Goal: Information Seeking & Learning: Learn about a topic

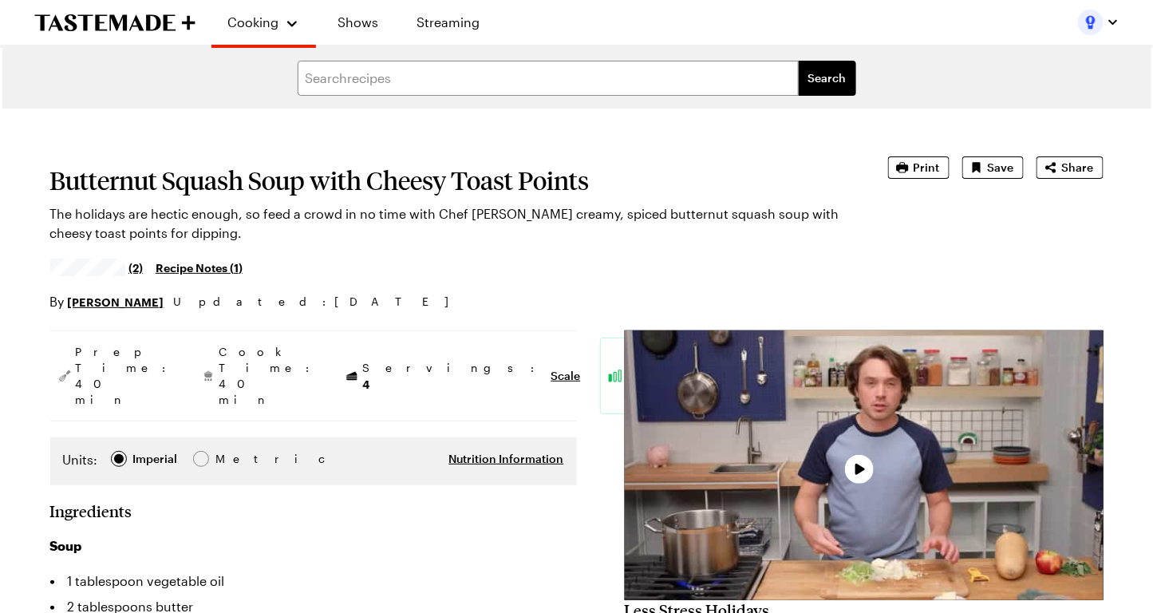
click at [336, 172] on h1 "Butternut Squash Soup with Cheesy Toast Points" at bounding box center [446, 180] width 793 height 29
type textarea "x"
click at [336, 172] on h1 "Butternut Squash Soup with Cheesy Toast Points" at bounding box center [446, 180] width 793 height 29
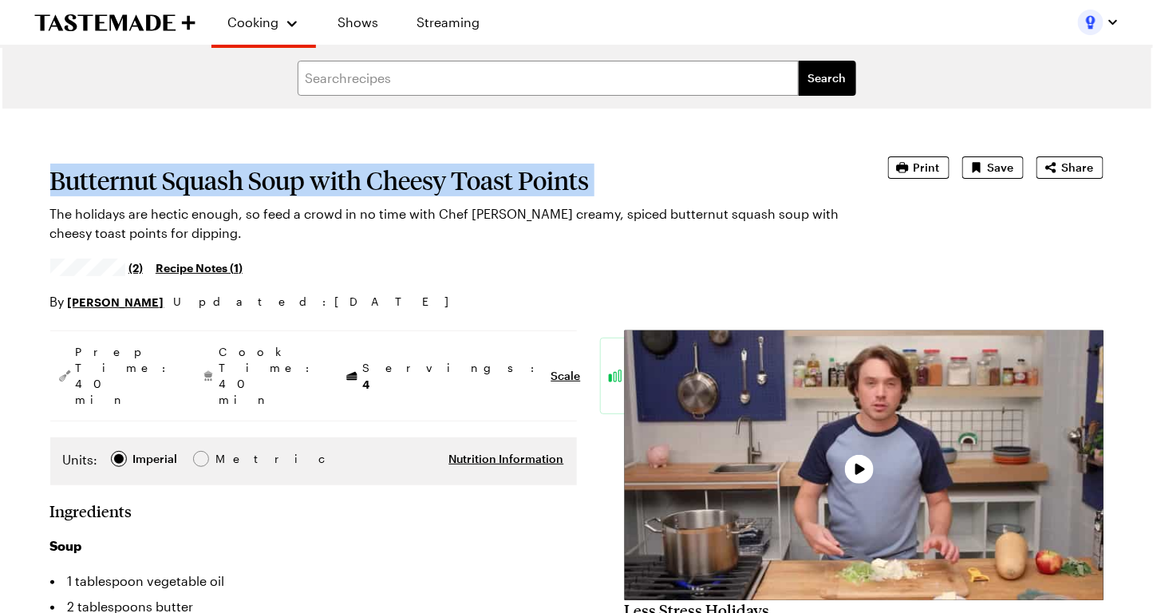
click at [336, 172] on h1 "Butternut Squash Soup with Cheesy Toast Points" at bounding box center [446, 180] width 793 height 29
copy h1 "Butternut Squash Soup with Cheesy Toast Points"
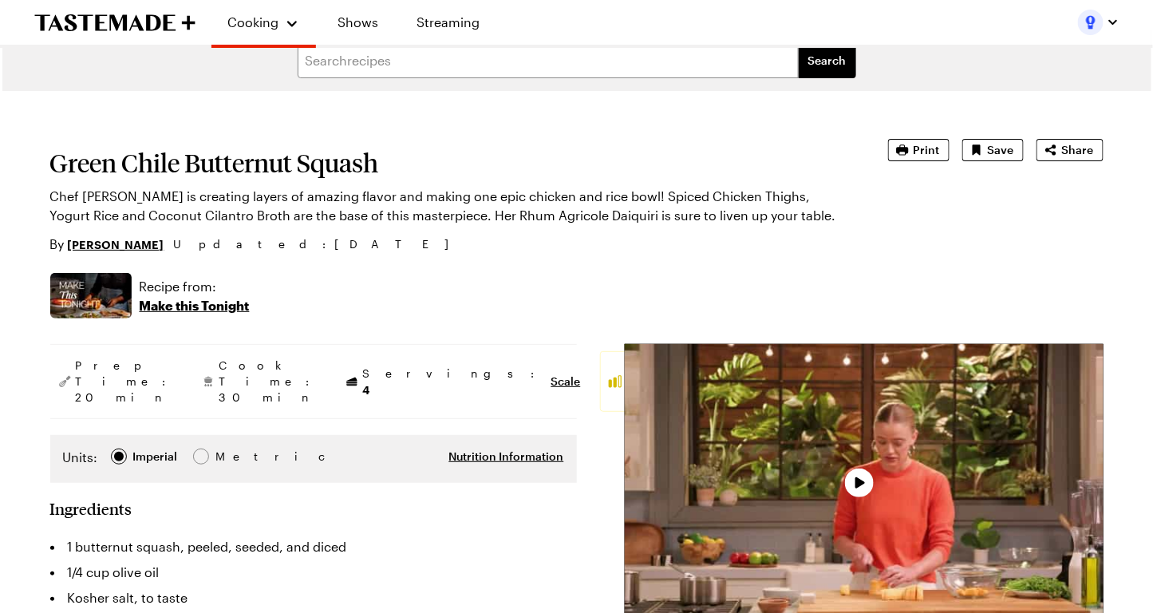
type textarea "x"
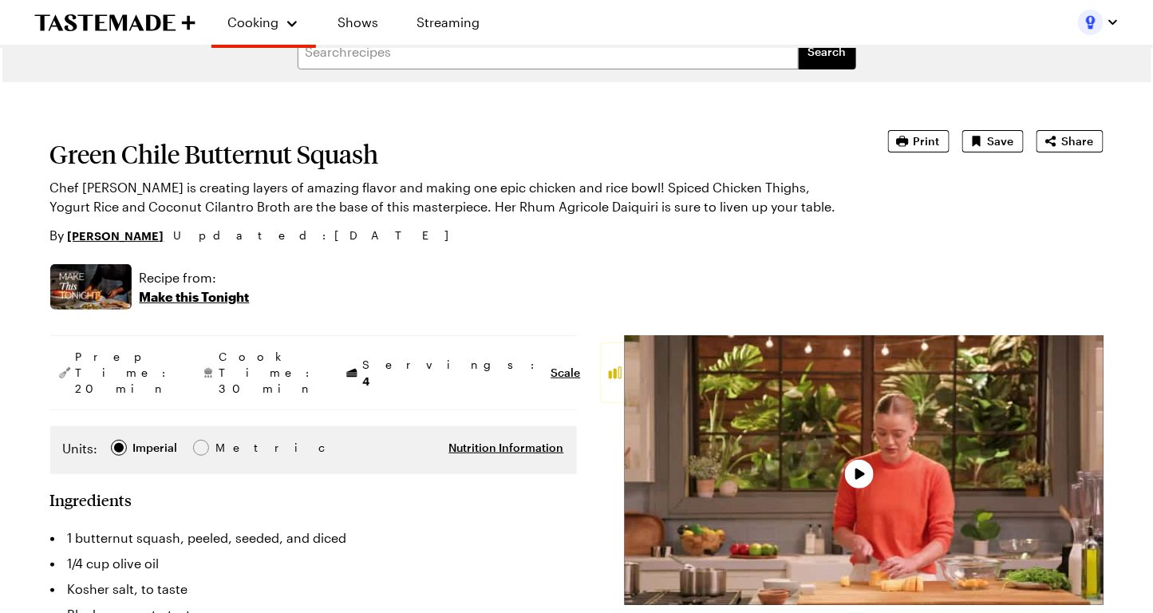
scroll to position [32, 0]
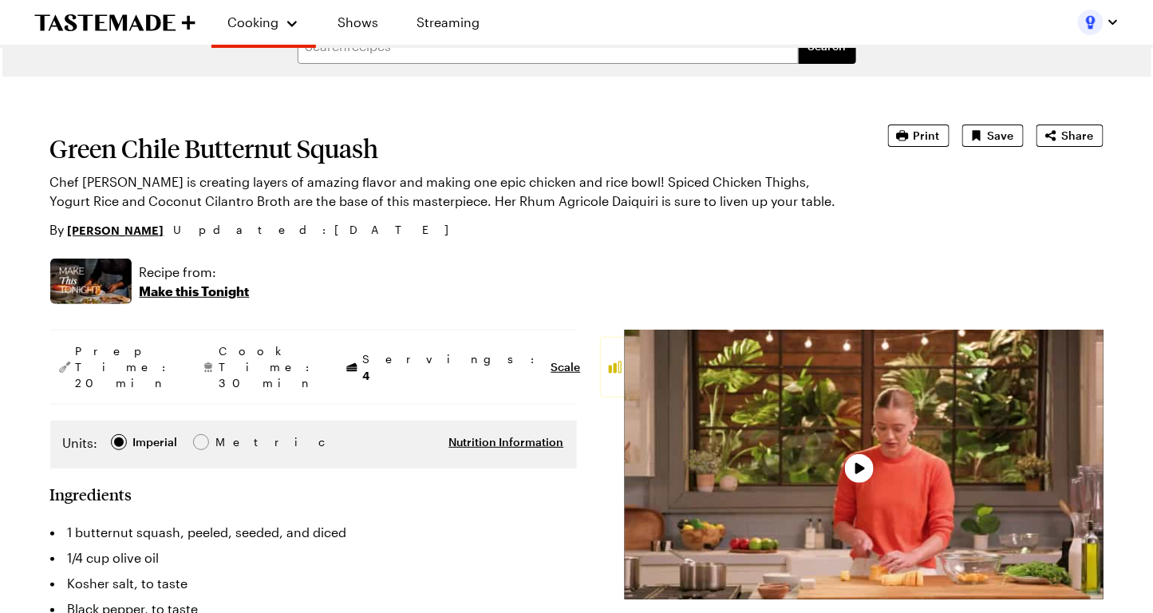
click at [293, 156] on h1 "Green Chile Butternut Squash" at bounding box center [446, 148] width 793 height 29
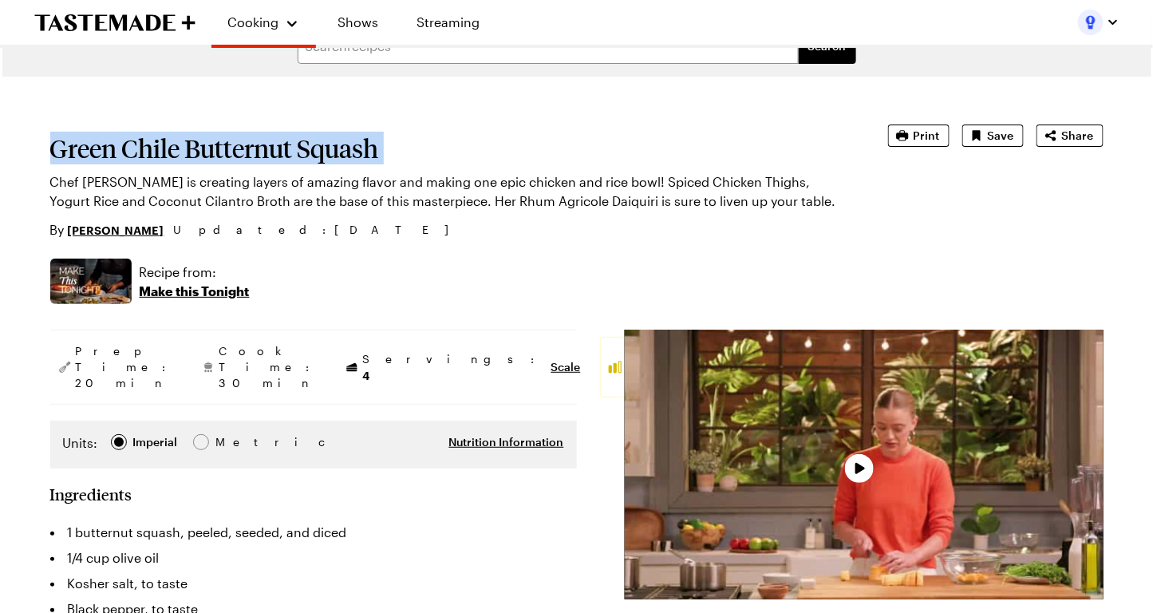
click at [293, 156] on h1 "Green Chile Butternut Squash" at bounding box center [446, 148] width 793 height 29
copy h1 "Green Chile Butternut Squash"
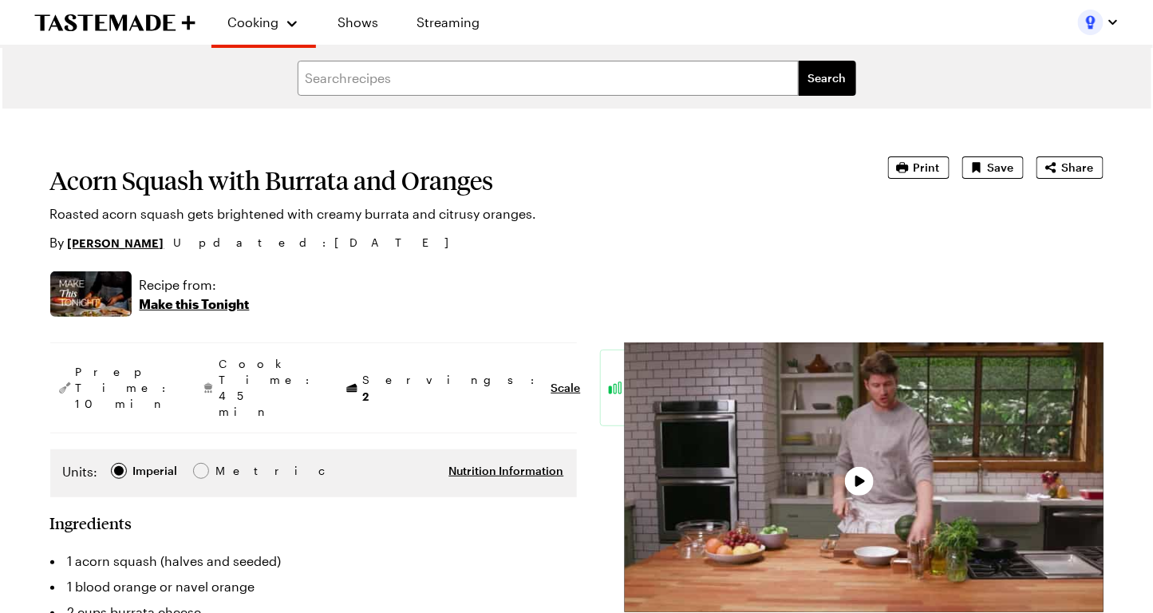
click at [306, 206] on p "Roasted acorn squash gets brightened with creamy burrata and citrusy oranges." at bounding box center [446, 213] width 793 height 19
type textarea "x"
click at [302, 195] on h1 "Acorn Squash with Burrata and Oranges" at bounding box center [446, 180] width 793 height 29
click at [301, 195] on h1 "Acorn Squash with Burrata and Oranges" at bounding box center [446, 180] width 793 height 29
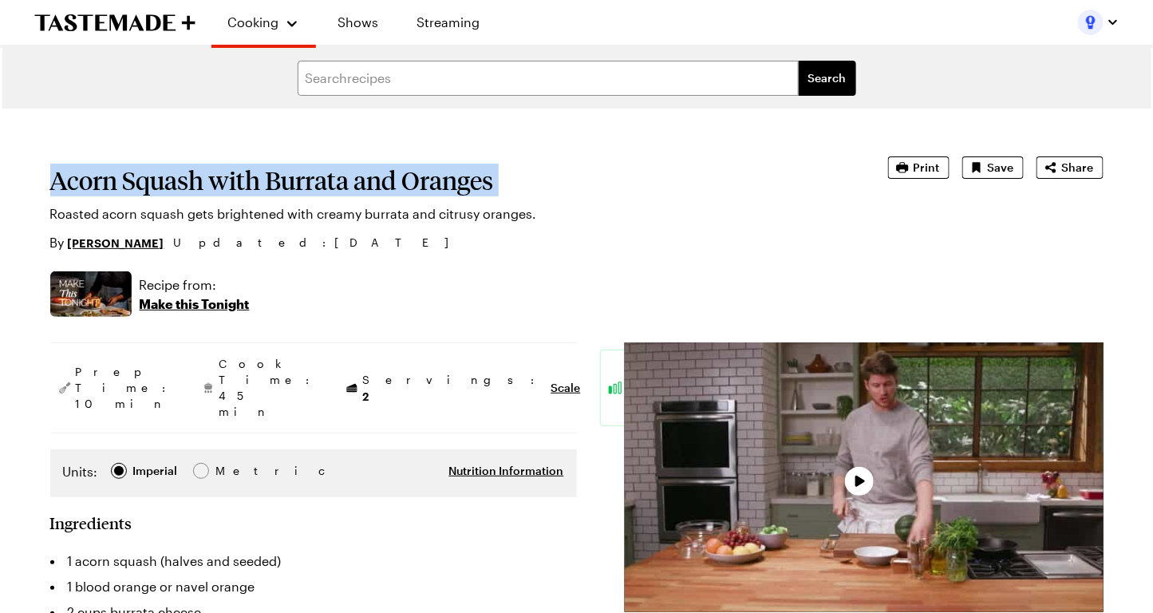
click at [301, 195] on h1 "Acorn Squash with Burrata and Oranges" at bounding box center [446, 180] width 793 height 29
copy h1 "Acorn Squash with Burrata and Oranges"
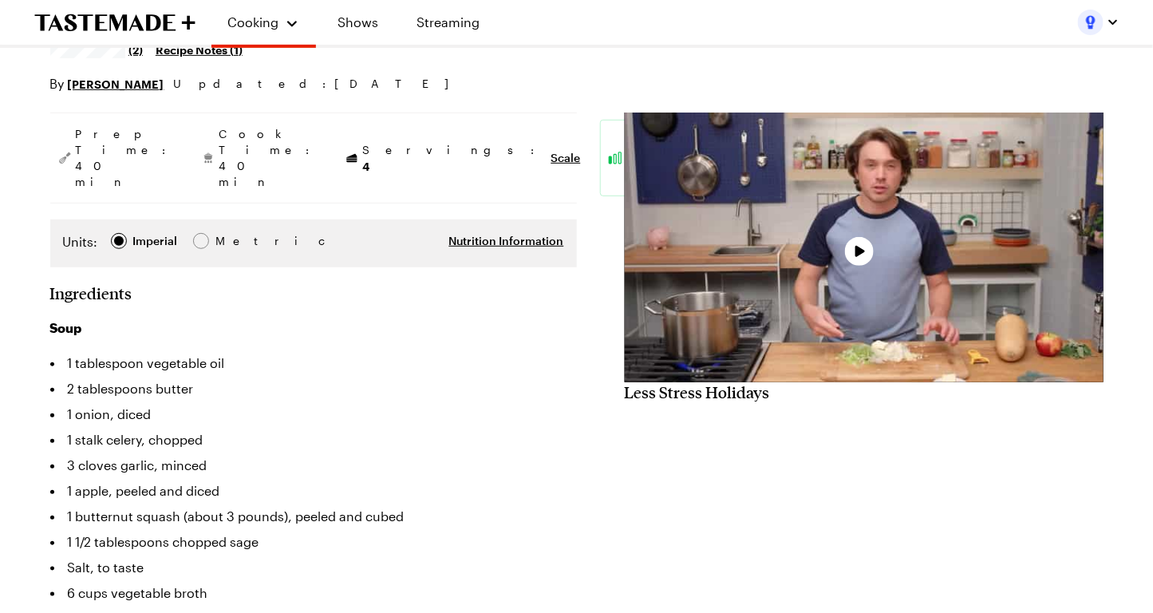
type textarea "x"
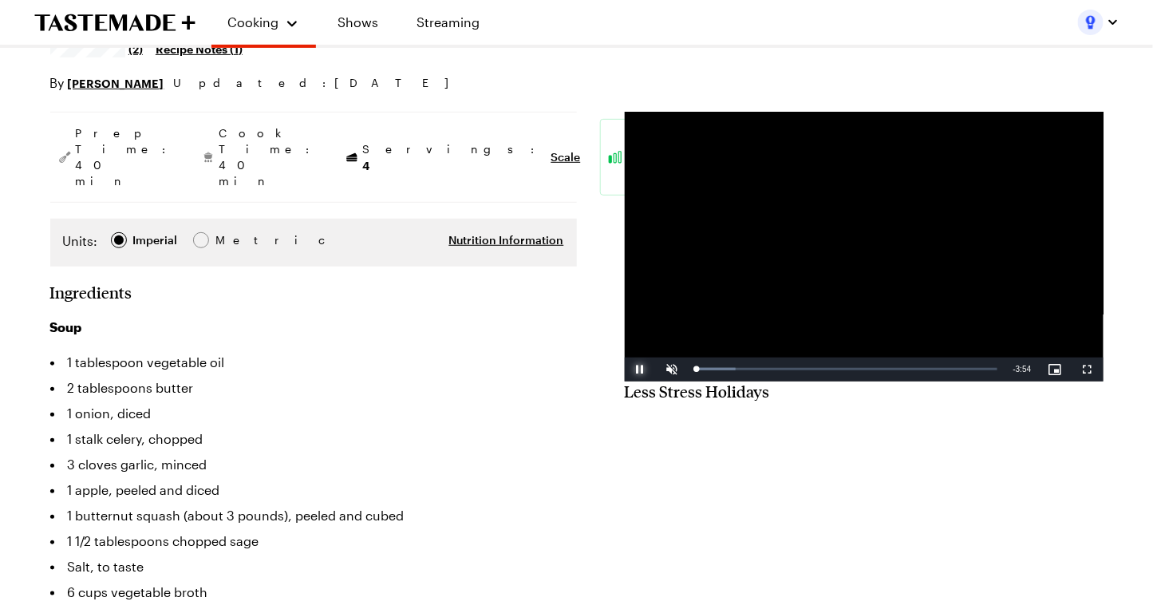
click at [636, 369] on span "Video Player" at bounding box center [641, 369] width 32 height 0
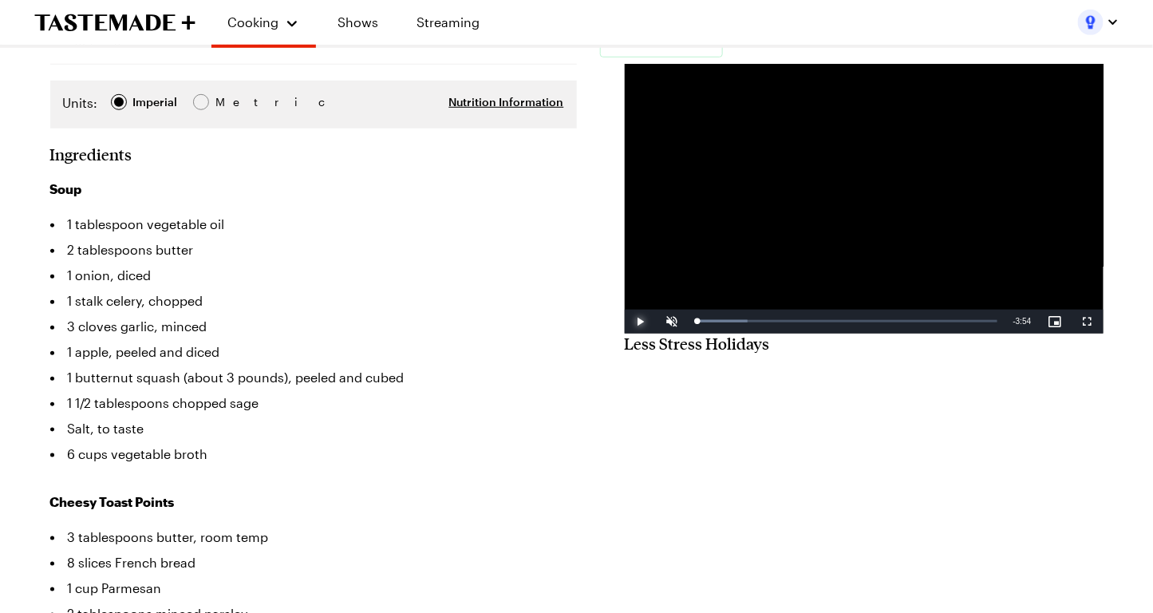
scroll to position [354, 0]
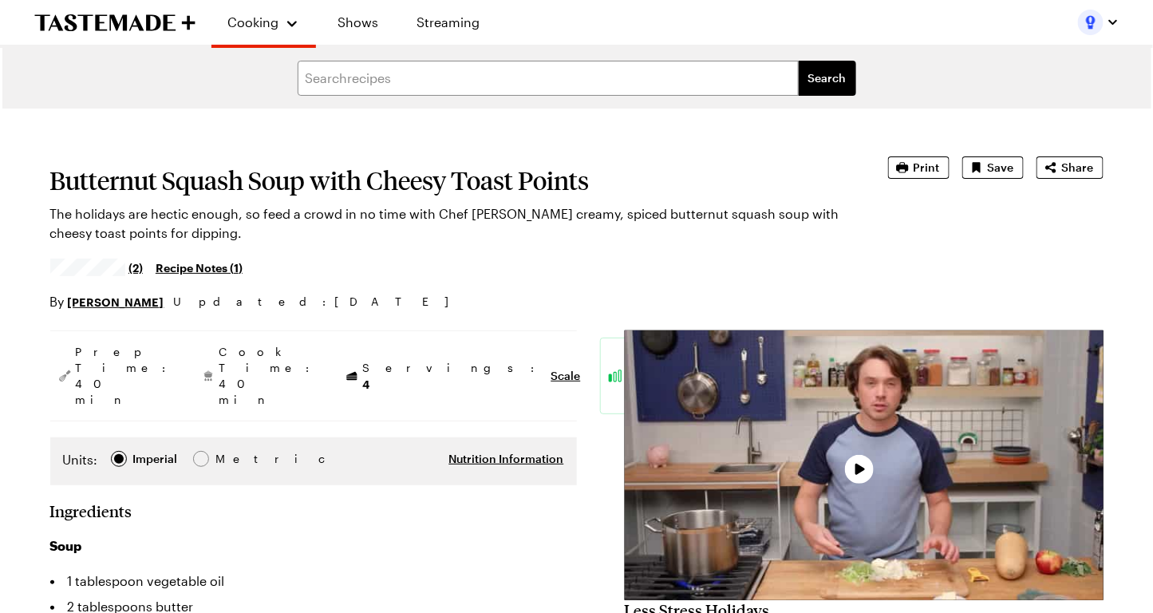
type textarea "x"
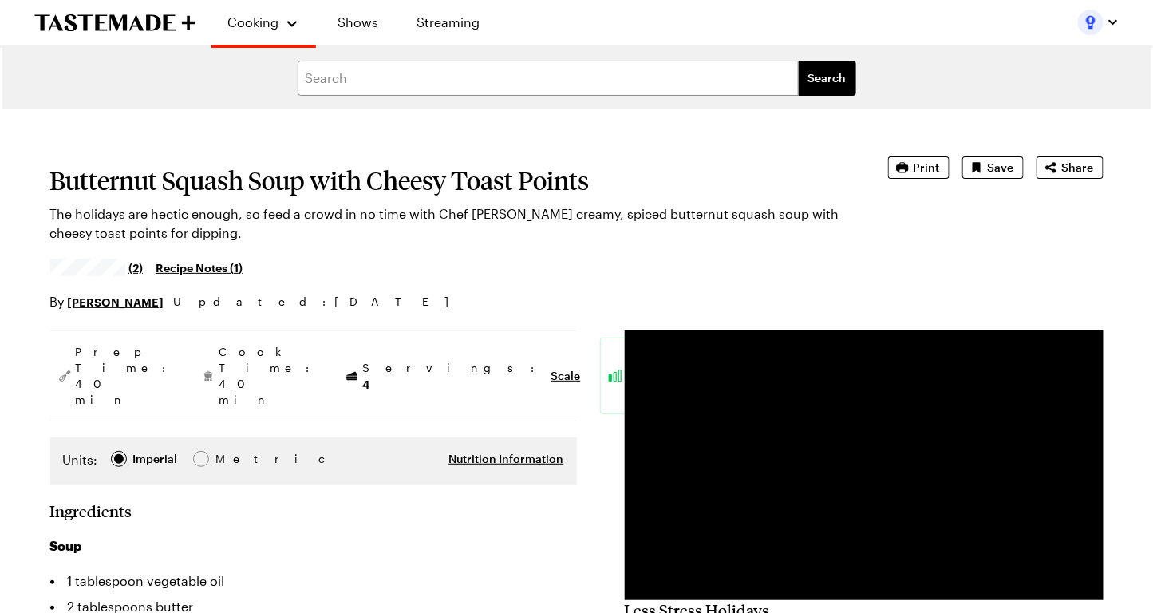
click at [321, 161] on section "Butternut Squash Soup with Cheesy Toast Points The holidays are hectic enough, …" at bounding box center [446, 233] width 793 height 155
click at [321, 180] on h1 "Butternut Squash Soup with Cheesy Toast Points" at bounding box center [446, 180] width 793 height 29
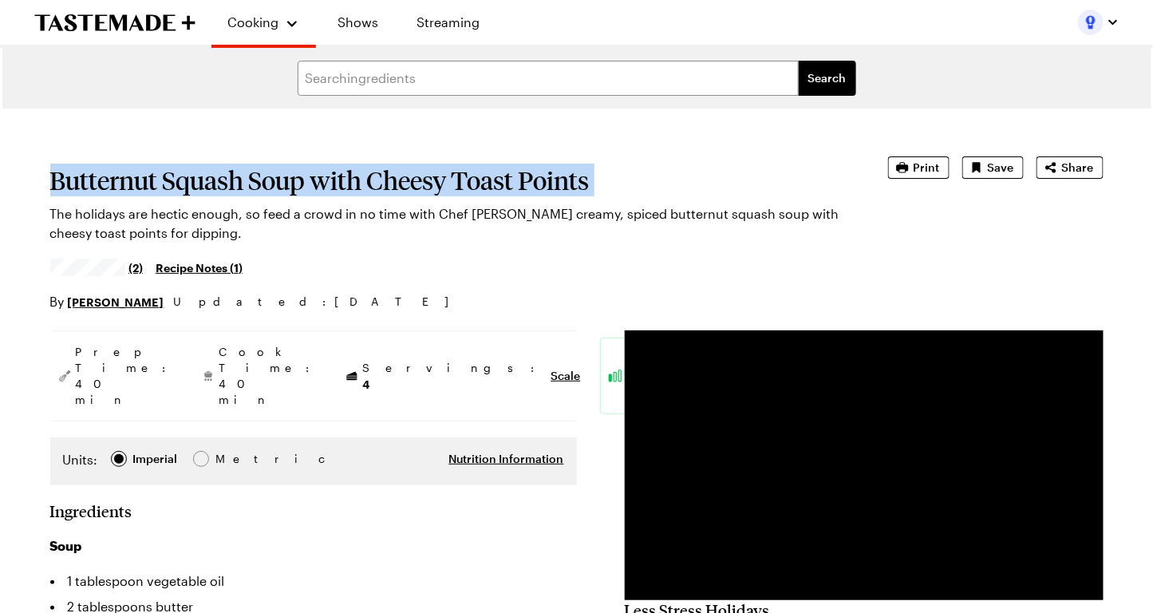
click at [321, 180] on h1 "Butternut Squash Soup with Cheesy Toast Points" at bounding box center [446, 180] width 793 height 29
copy h1 "Butternut Squash Soup with Cheesy Toast Points"
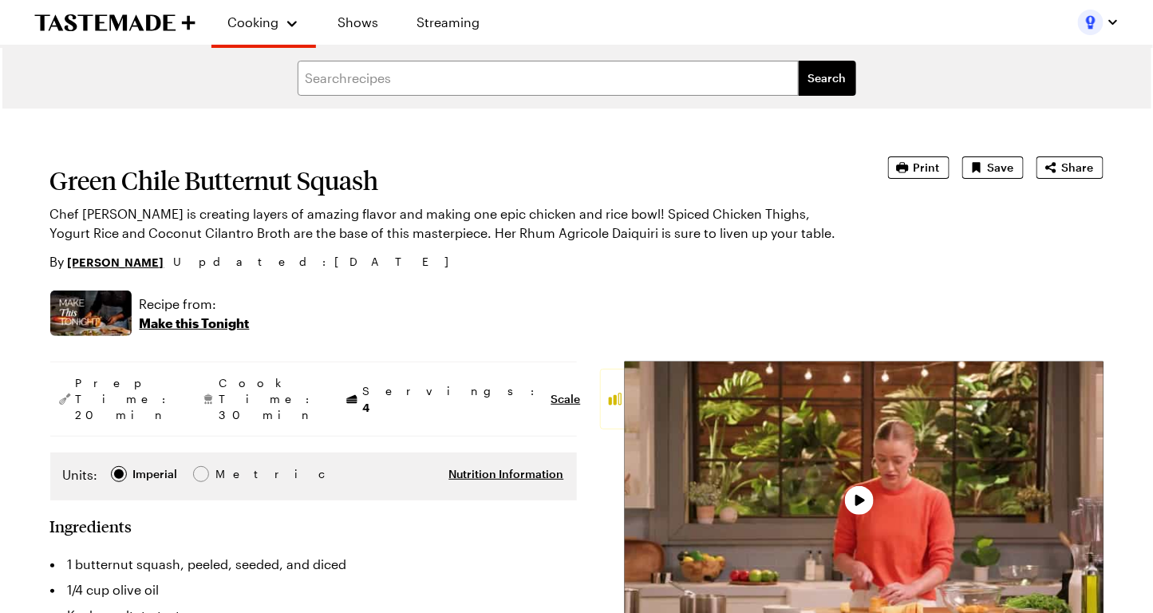
click at [324, 175] on h1 "Green Chile Butternut Squash" at bounding box center [446, 180] width 793 height 29
type textarea "x"
click at [323, 176] on h1 "Green Chile Butternut Squash" at bounding box center [446, 180] width 793 height 29
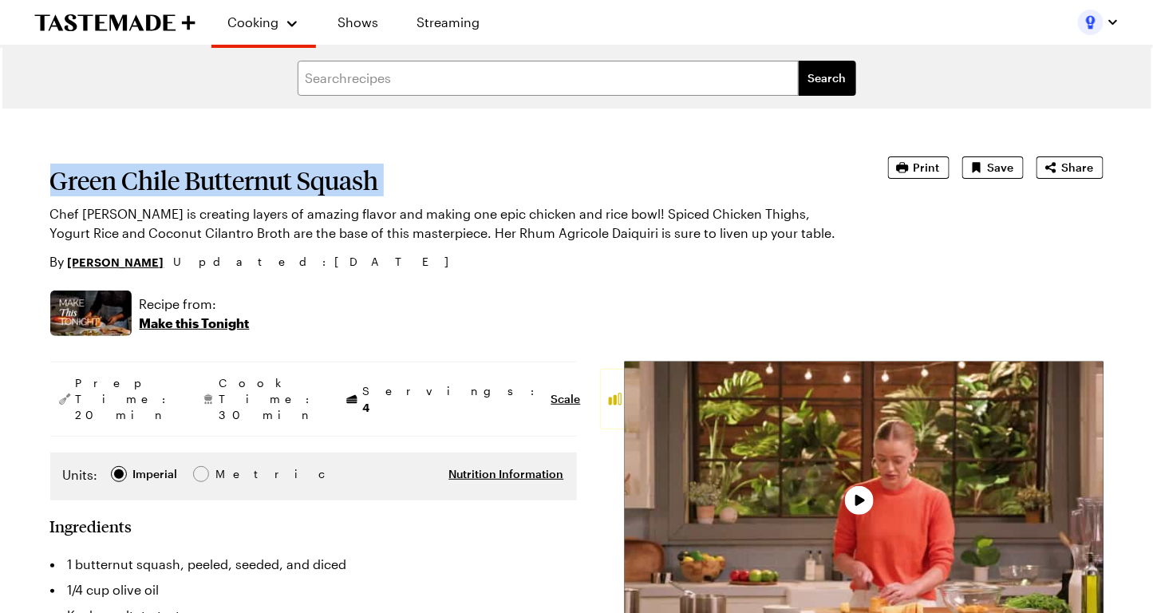
click at [323, 176] on h1 "Green Chile Butternut Squash" at bounding box center [446, 180] width 793 height 29
copy h1 "Green Chile Butternut Squash"
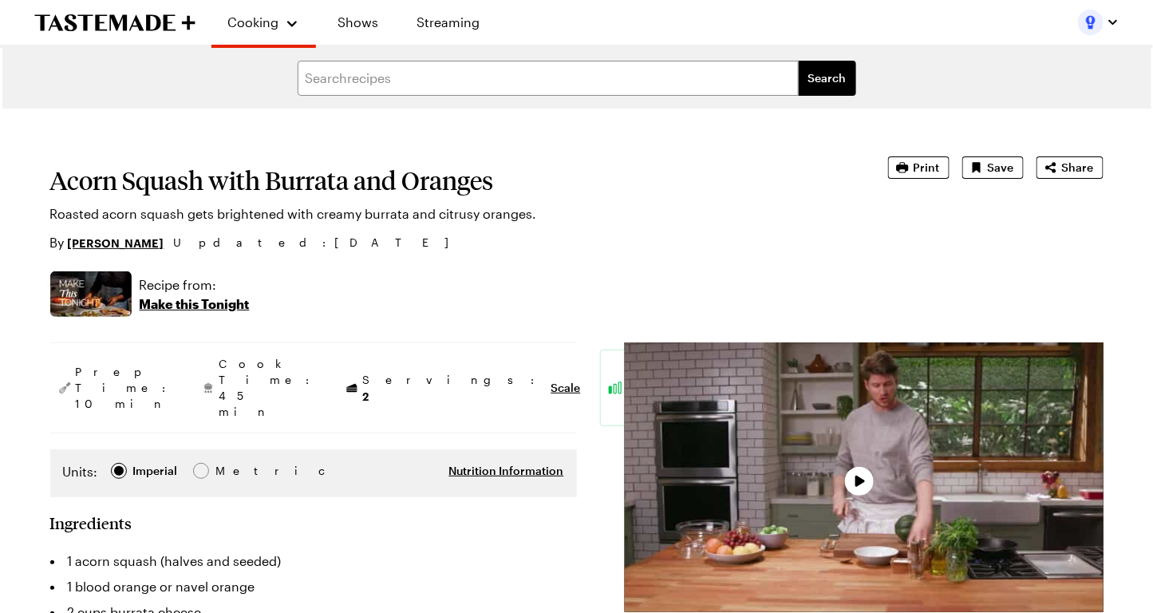
type textarea "x"
click at [302, 160] on section "Acorn Squash with Burrata and Oranges Roasted acorn squash gets brightened with…" at bounding box center [446, 204] width 793 height 96
click at [302, 191] on h1 "Acorn Squash with Burrata and Oranges" at bounding box center [446, 180] width 793 height 29
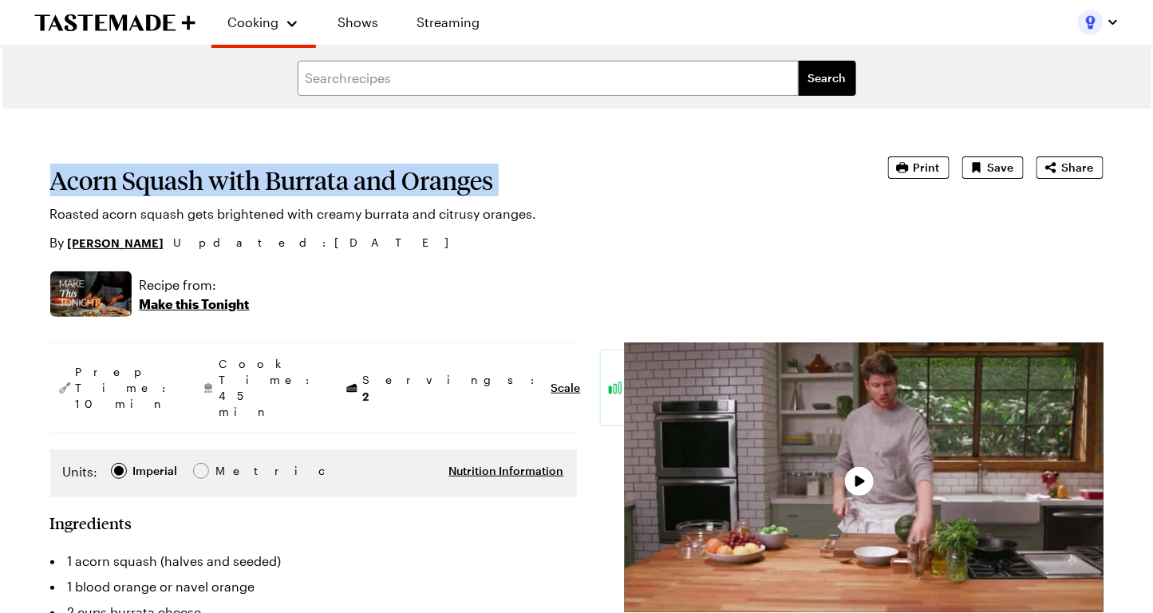
click at [302, 191] on h1 "Acorn Squash with Burrata and Oranges" at bounding box center [446, 180] width 793 height 29
copy h1 "Acorn Squash with Burrata and Oranges"
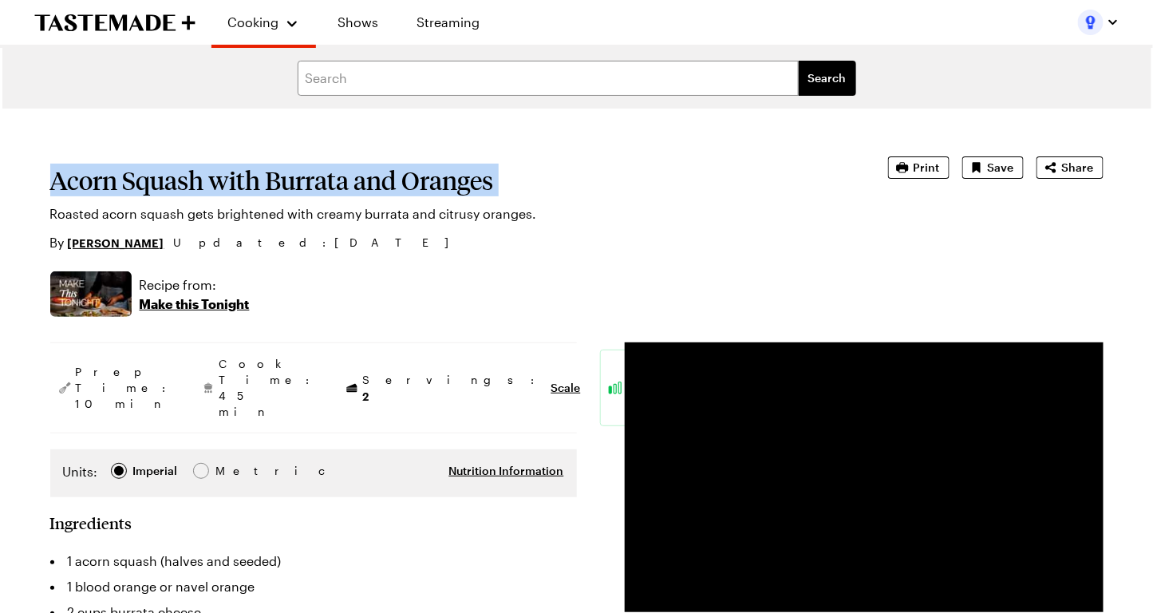
scroll to position [45, 0]
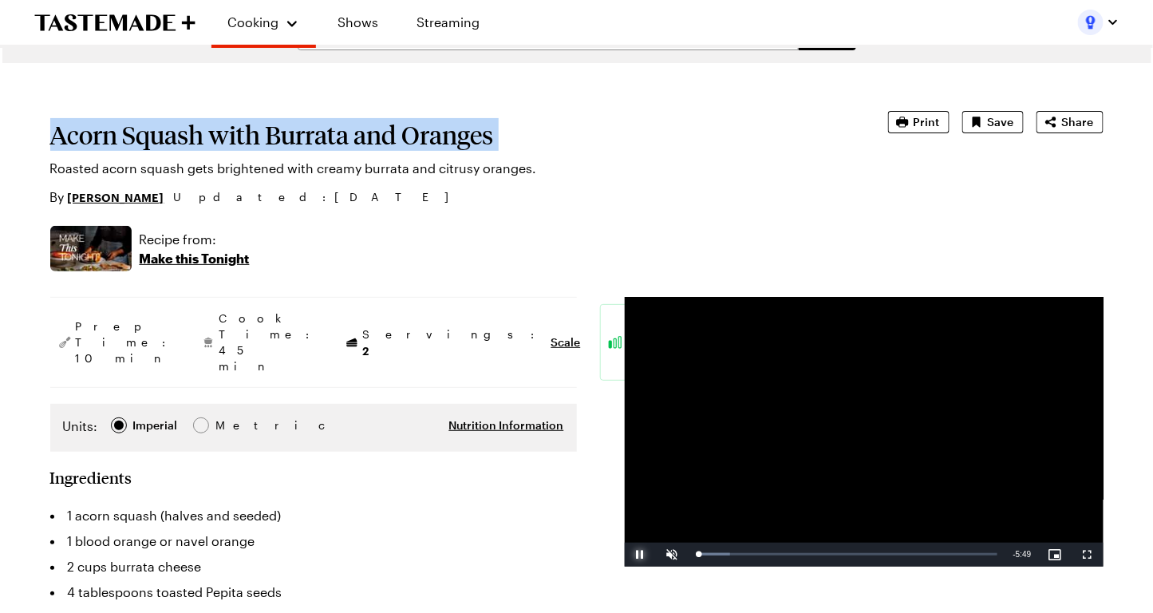
click at [642, 554] on span "Video Player" at bounding box center [641, 554] width 32 height 0
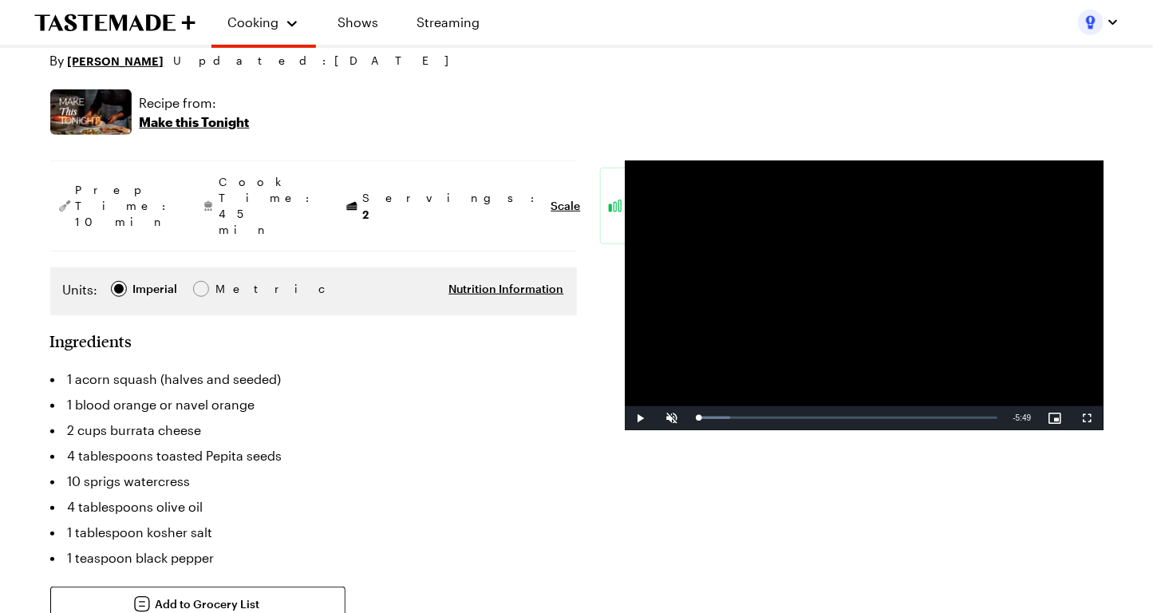
click at [406, 443] on li "4 tablespoons toasted Pepita seeds" at bounding box center [313, 456] width 527 height 26
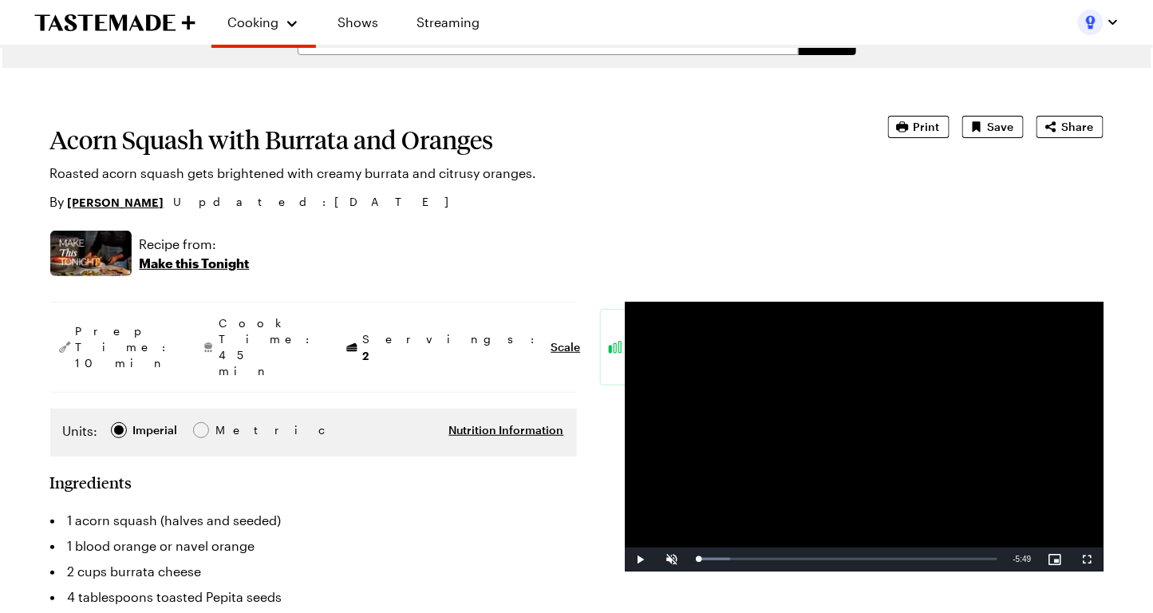
scroll to position [17, 0]
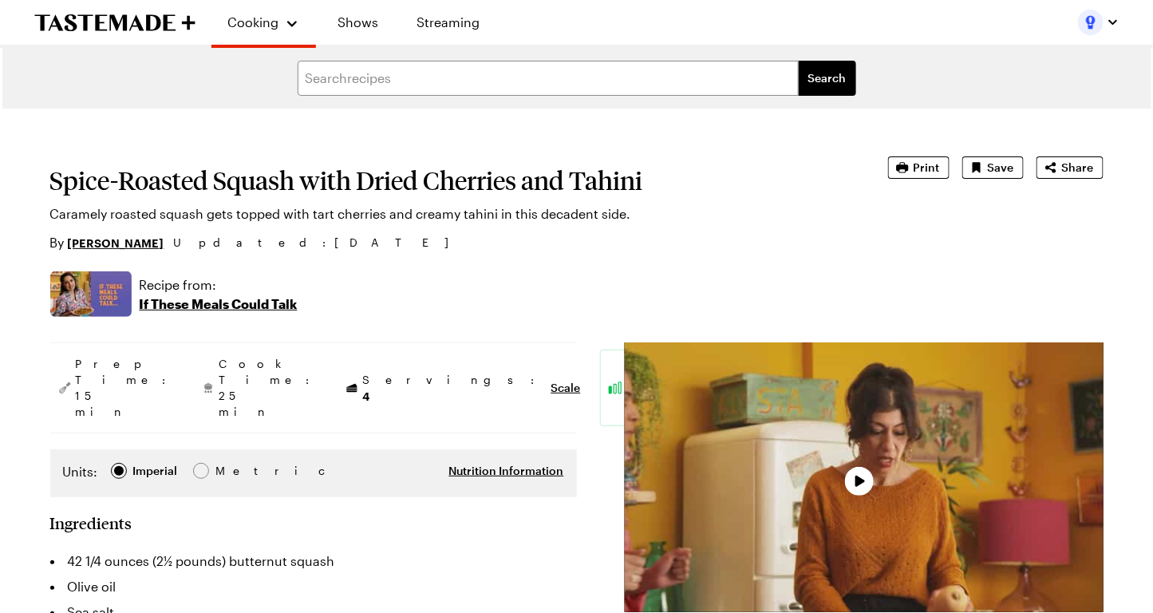
type textarea "x"
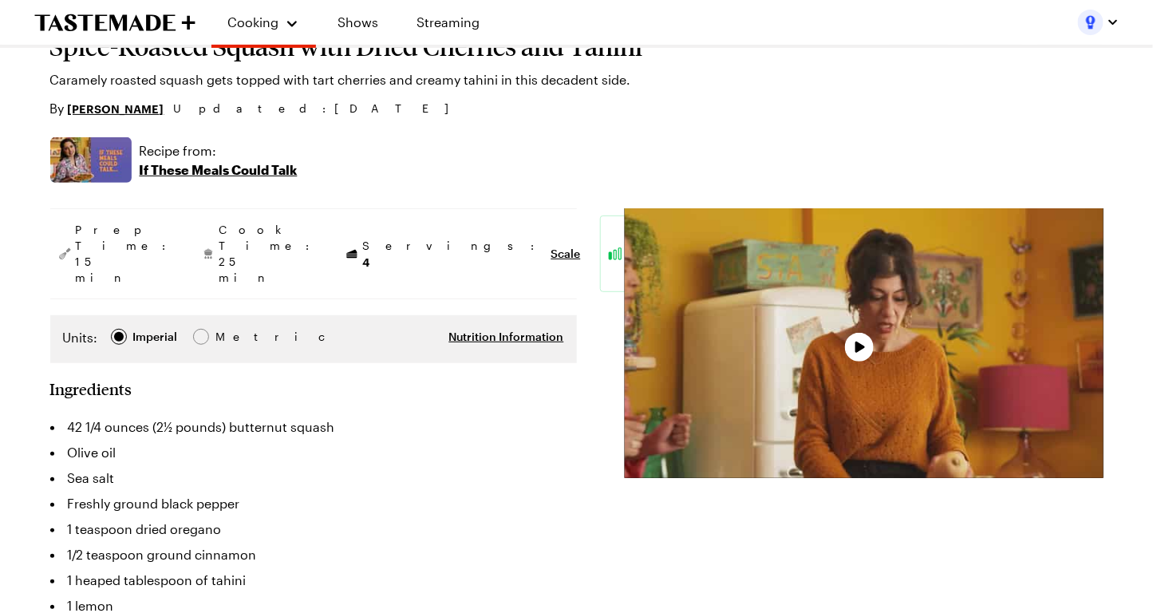
scroll to position [136, 0]
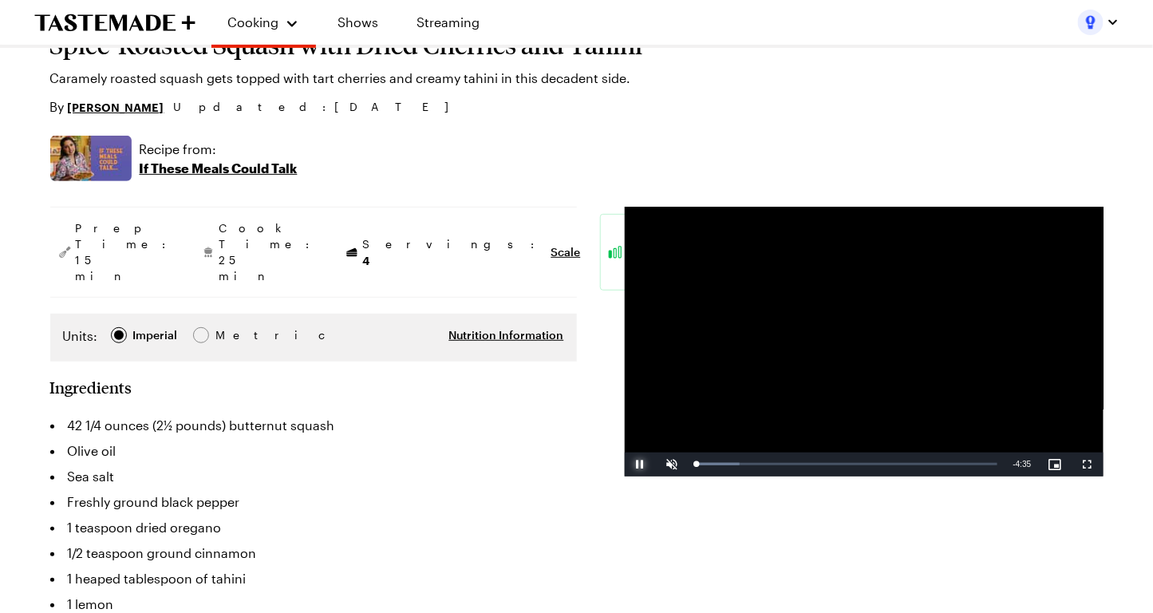
click at [634, 464] on span "Video Player" at bounding box center [641, 464] width 32 height 0
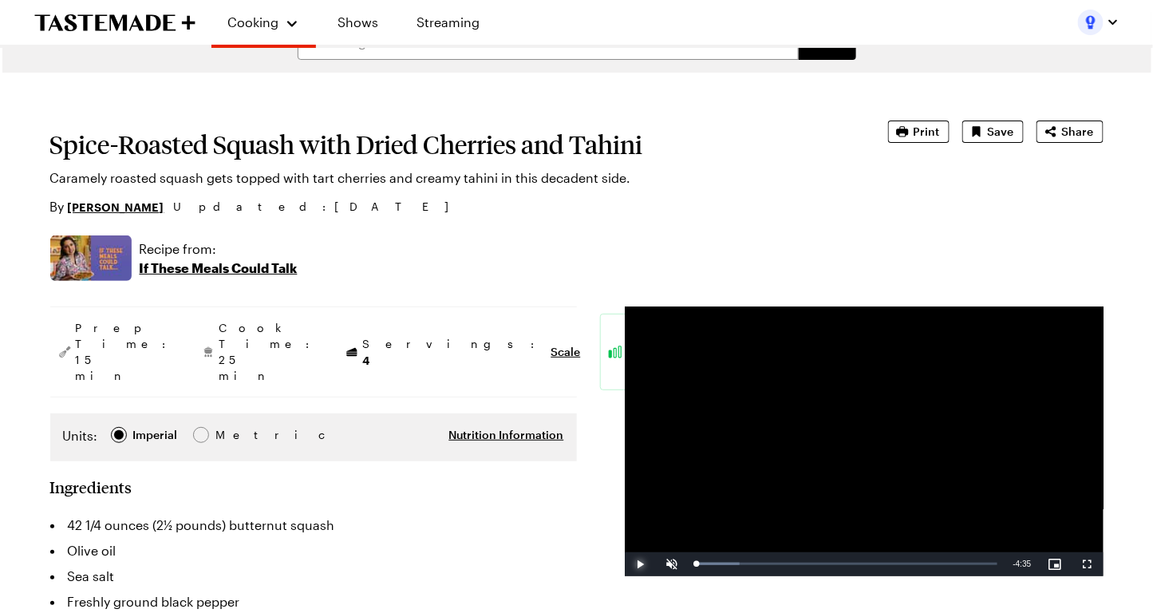
scroll to position [37, 0]
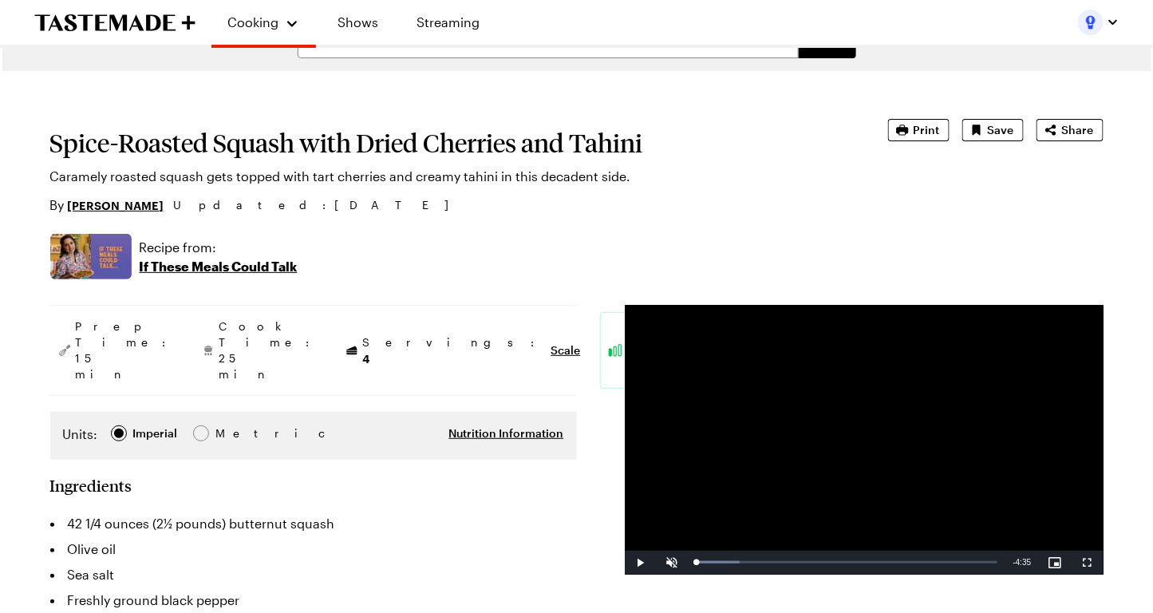
click at [152, 203] on div "By Numra Siddiqui Updated : 8/27/2025" at bounding box center [446, 204] width 793 height 19
copy p "Numra Siddiqui"
click at [301, 152] on h1 "Spice-Roasted Squash with Dried Cherries and Tahini" at bounding box center [446, 142] width 793 height 29
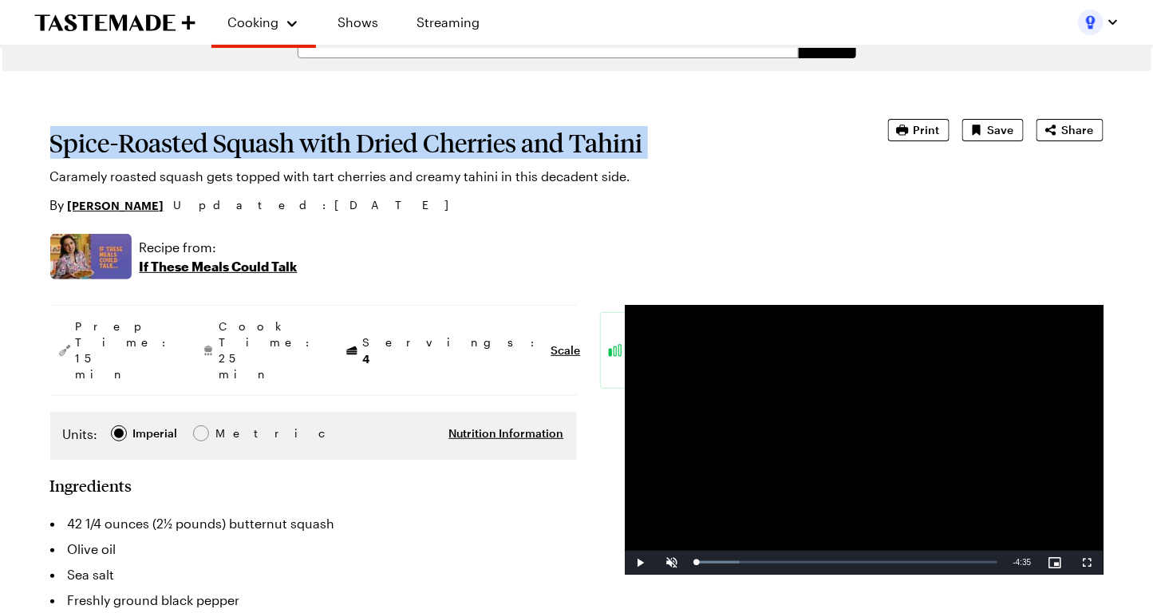
click at [301, 152] on h1 "Spice-Roasted Squash with Dried Cherries and Tahini" at bounding box center [446, 142] width 793 height 29
copy h1 "Spice-Roasted Squash with Dried Cherries and Tahini"
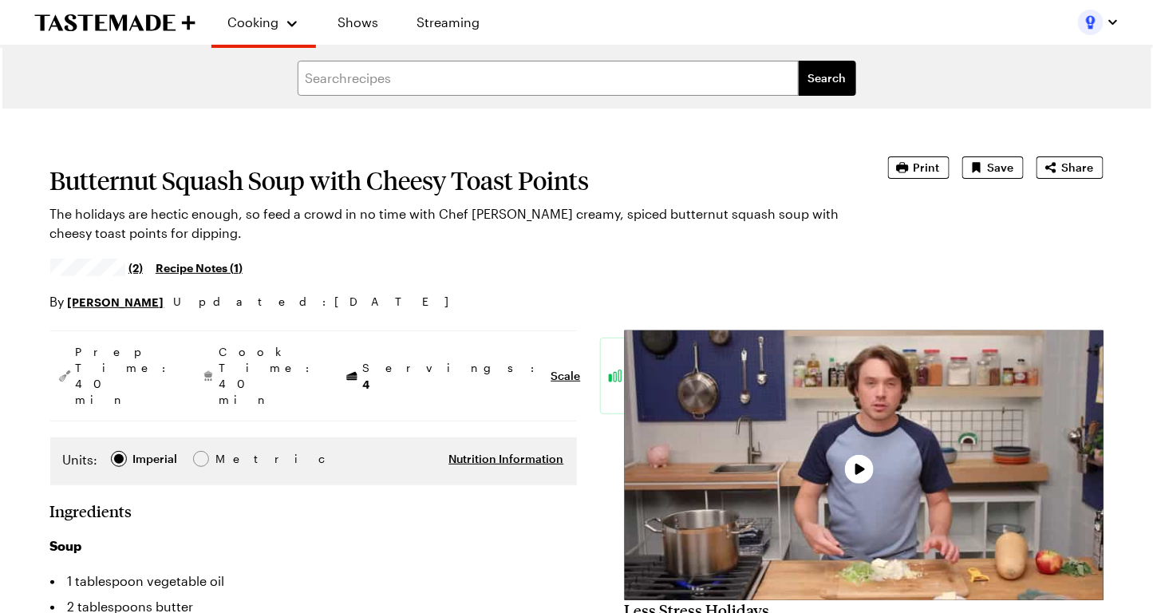
type textarea "x"
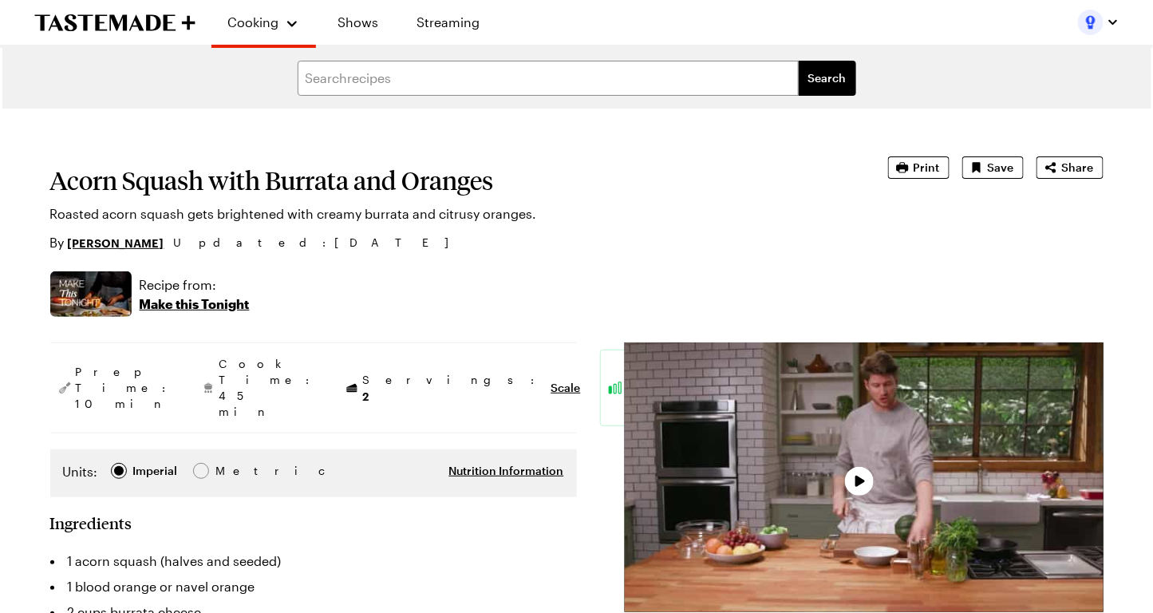
type textarea "x"
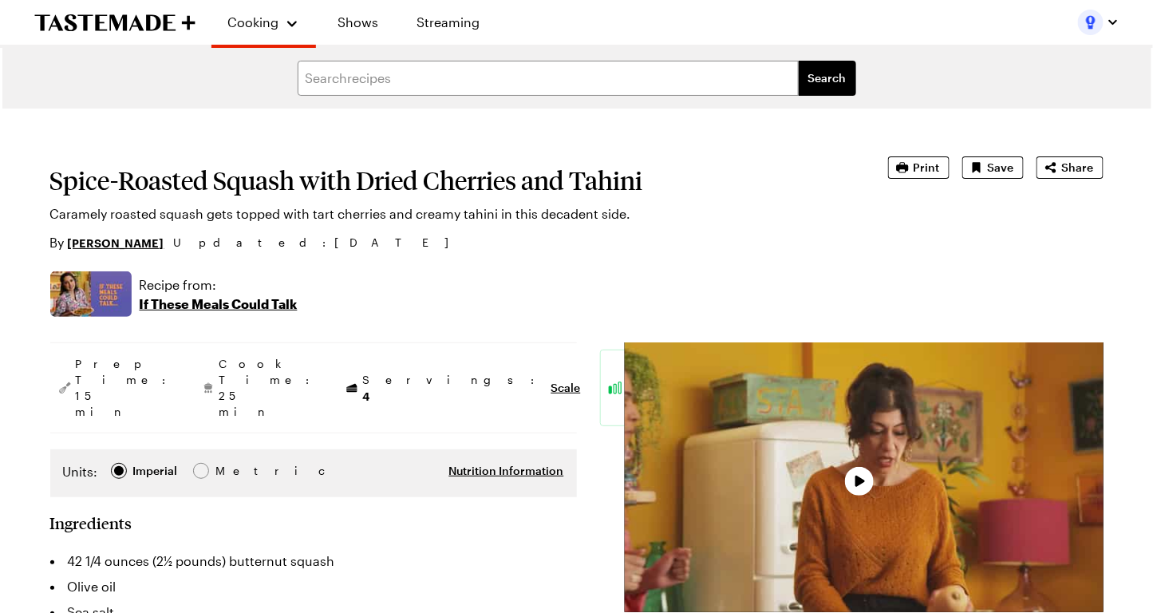
type textarea "x"
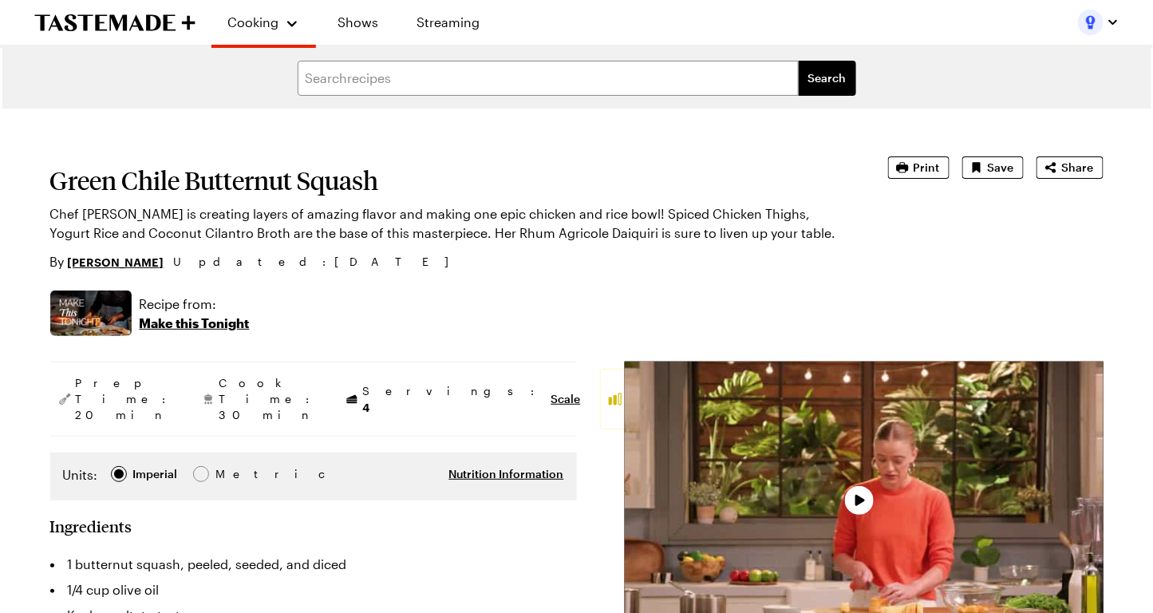
type textarea "x"
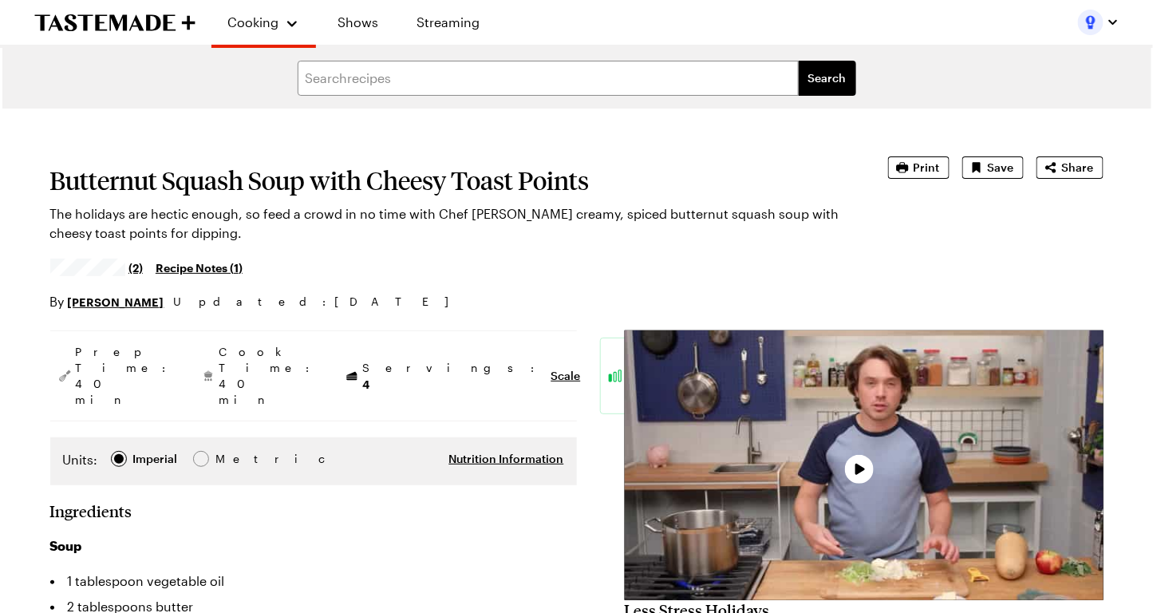
type textarea "x"
